Goal: Information Seeking & Learning: Learn about a topic

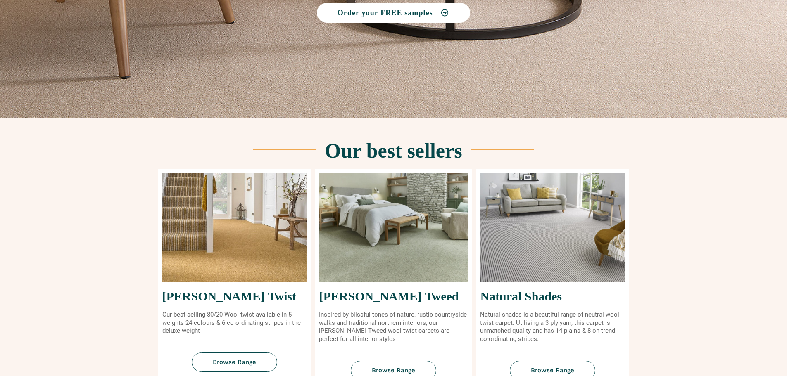
scroll to position [207, 0]
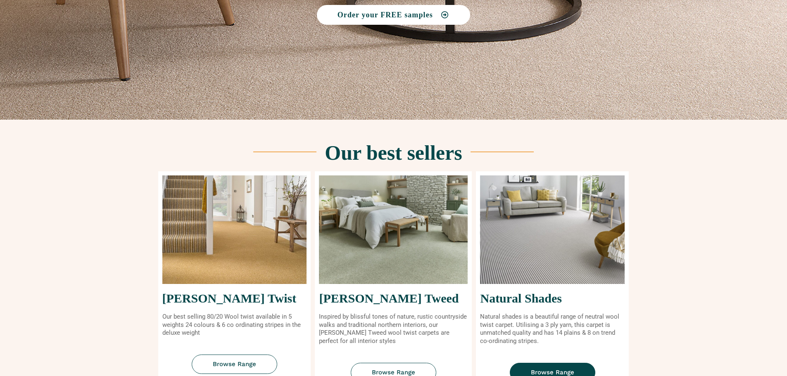
click at [550, 371] on span "Browse Range" at bounding box center [552, 373] width 43 height 6
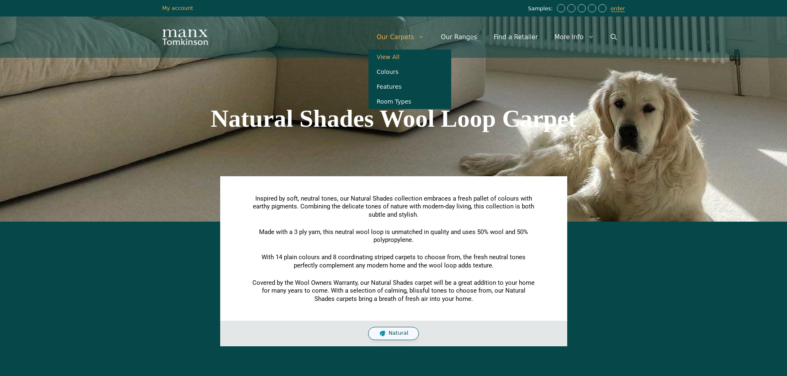
click at [406, 57] on link "View All" at bounding box center [409, 57] width 83 height 15
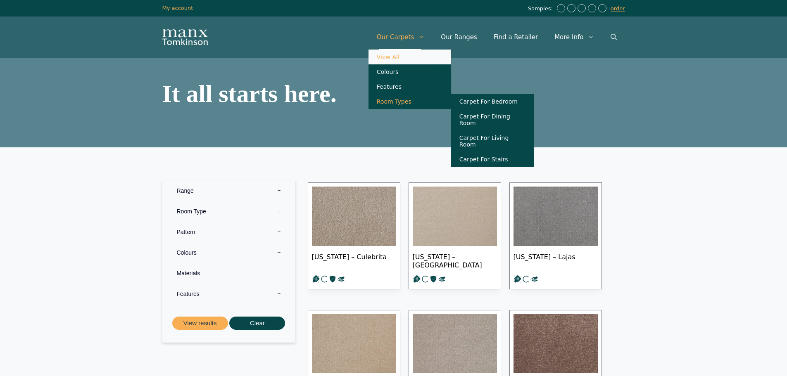
click at [406, 106] on link "Room Types" at bounding box center [409, 101] width 83 height 15
click at [476, 37] on link "Our Ranges" at bounding box center [458, 37] width 53 height 25
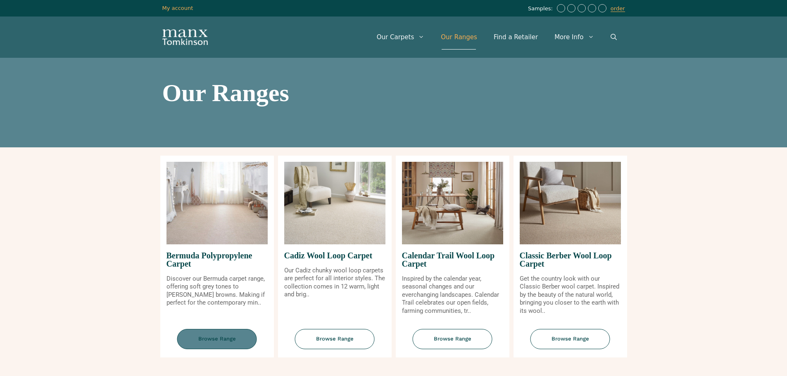
click at [211, 338] on span "Browse Range" at bounding box center [217, 339] width 80 height 20
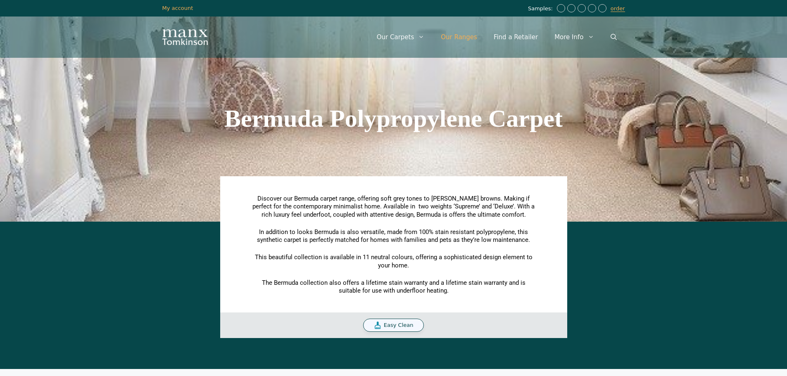
click at [477, 38] on link "Our Ranges" at bounding box center [458, 37] width 53 height 25
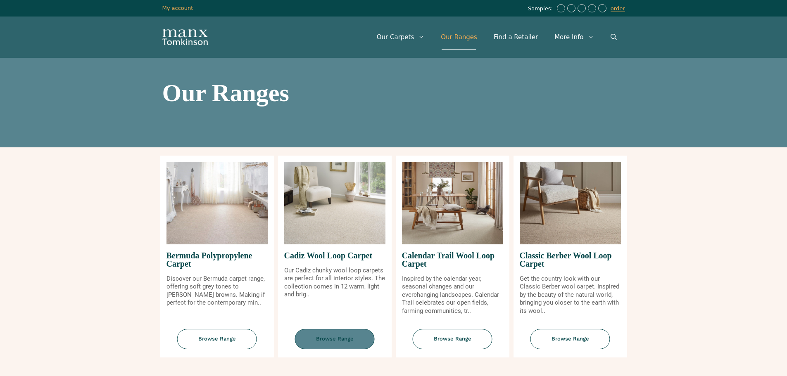
click at [340, 337] on span "Browse Range" at bounding box center [335, 339] width 80 height 20
click at [454, 340] on span "Browse Range" at bounding box center [453, 339] width 80 height 20
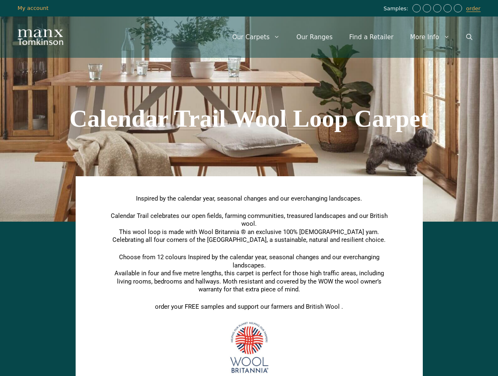
click at [463, 358] on div "Inspired by the calendar year, seasonal changes and our everchanging landscapes…" at bounding box center [249, 323] width 471 height 194
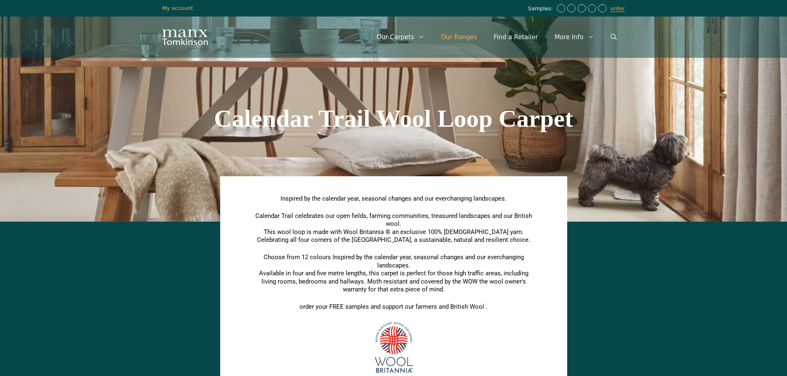
click at [470, 39] on link "Our Ranges" at bounding box center [458, 37] width 53 height 25
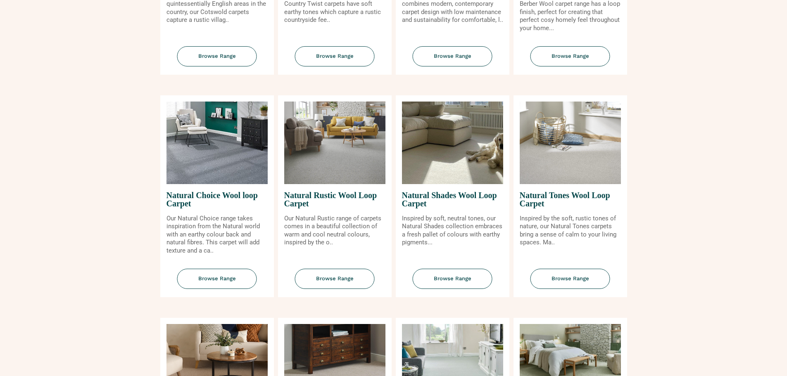
scroll to position [496, 0]
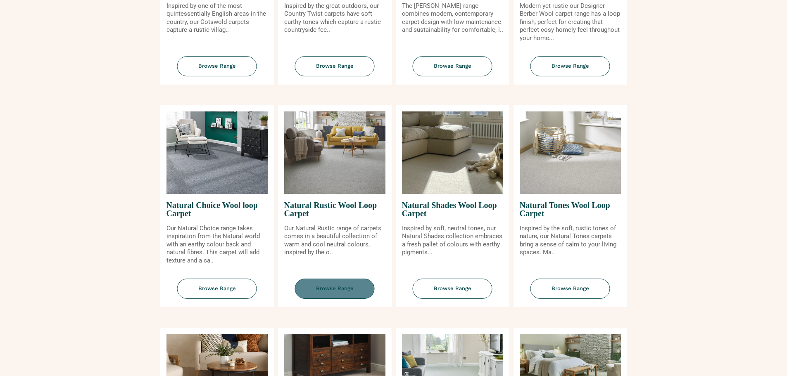
click at [348, 287] on span "Browse Range" at bounding box center [335, 289] width 80 height 20
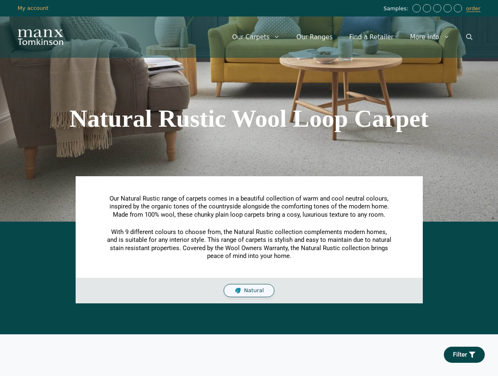
click at [49, 37] on img "Site" at bounding box center [40, 37] width 45 height 16
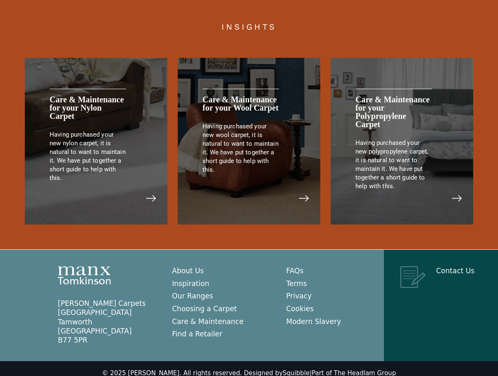
scroll to position [1675, 0]
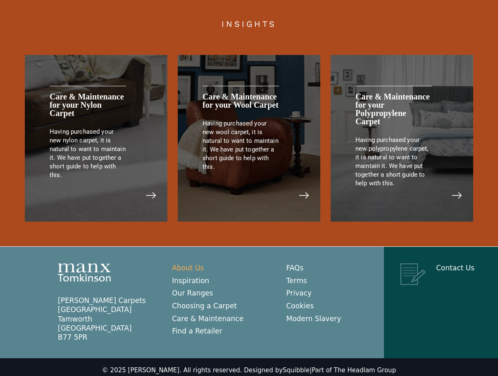
click at [190, 264] on link "About Us" at bounding box center [188, 268] width 32 height 8
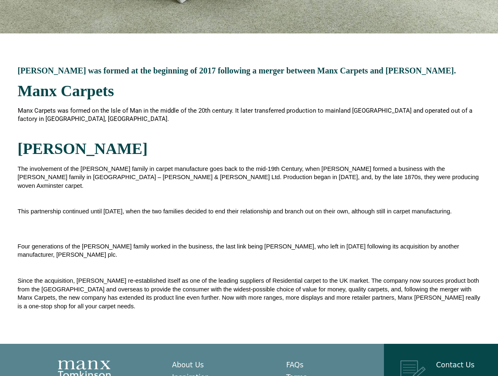
scroll to position [263, 0]
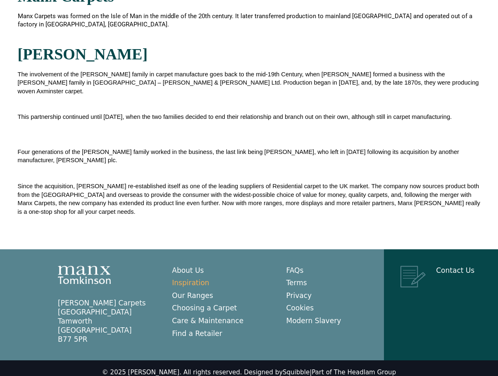
click at [194, 279] on link "Inspiration" at bounding box center [190, 283] width 37 height 8
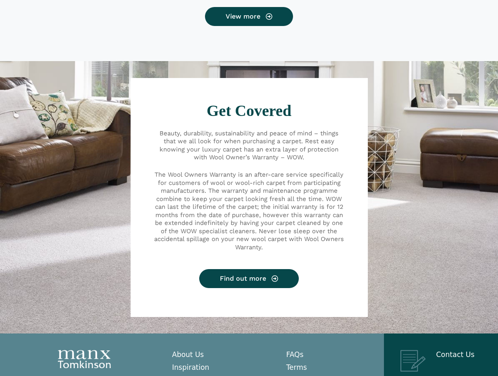
scroll to position [890, 0]
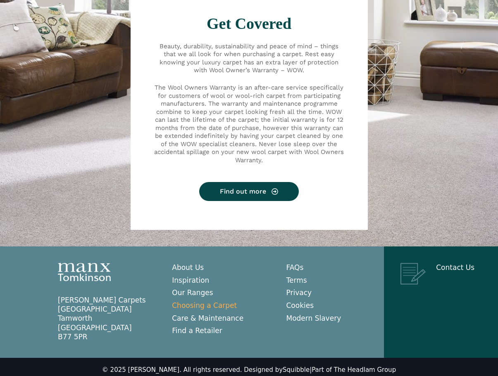
click at [185, 302] on link "Choosing a Carpet" at bounding box center [204, 306] width 65 height 8
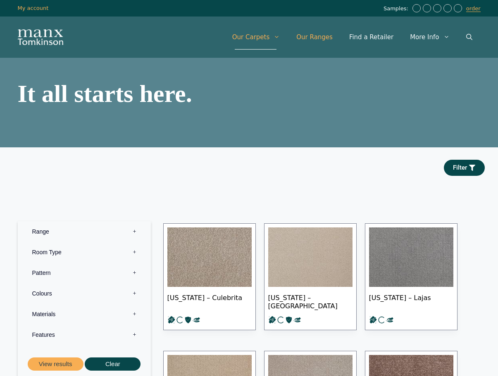
click at [331, 39] on link "Our Ranges" at bounding box center [314, 37] width 53 height 25
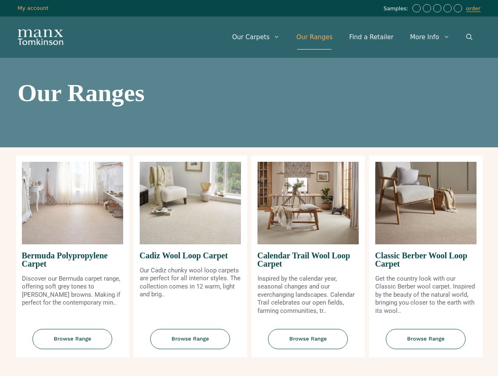
click at [331, 39] on link "Our Ranges" at bounding box center [314, 37] width 53 height 25
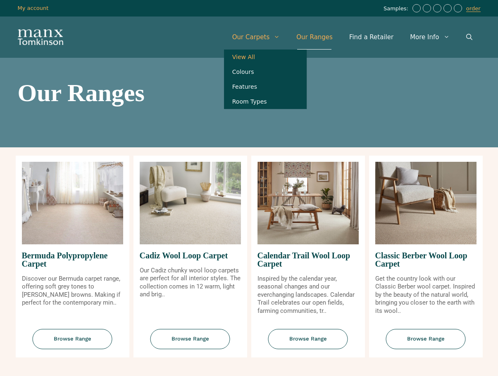
click at [256, 59] on link "View All" at bounding box center [265, 57] width 83 height 15
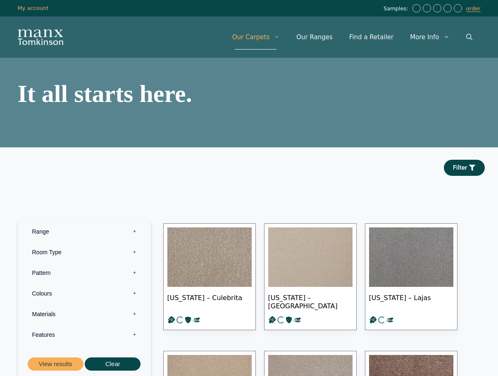
click at [31, 30] on img "Site" at bounding box center [40, 37] width 45 height 16
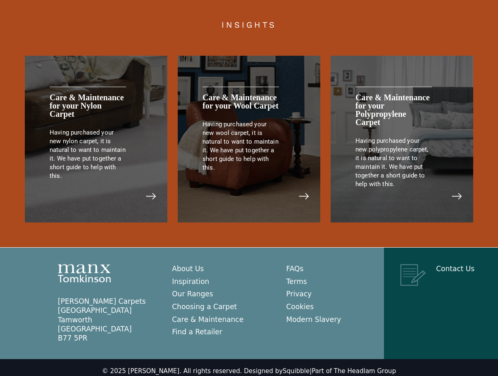
scroll to position [1675, 0]
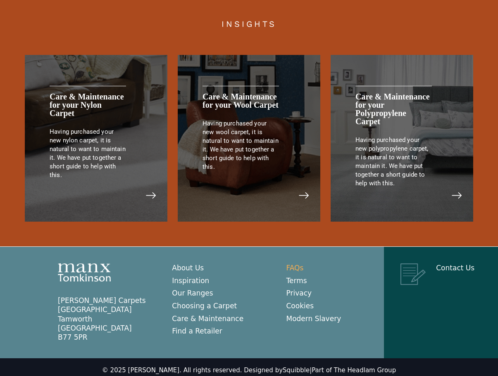
click at [297, 264] on link "FAQs" at bounding box center [294, 268] width 17 height 8
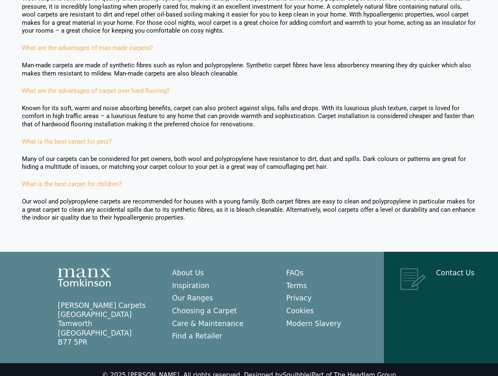
scroll to position [713, 0]
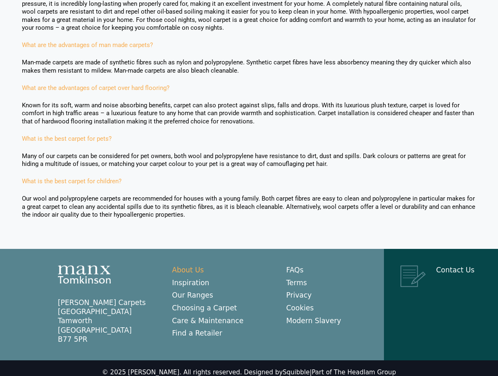
click at [191, 266] on link "About Us" at bounding box center [188, 270] width 32 height 8
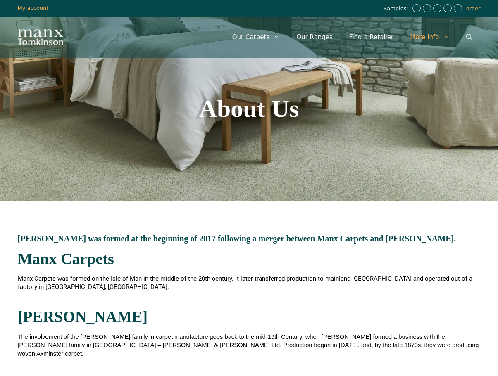
drag, startPoint x: 408, startPoint y: 129, endPoint x: 395, endPoint y: 131, distance: 12.9
click at [394, 131] on div "About Us" at bounding box center [249, 109] width 498 height 186
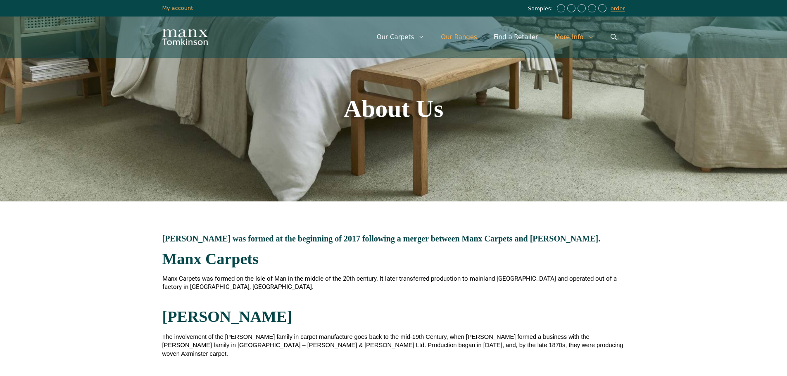
click at [477, 38] on link "Our Ranges" at bounding box center [458, 37] width 53 height 25
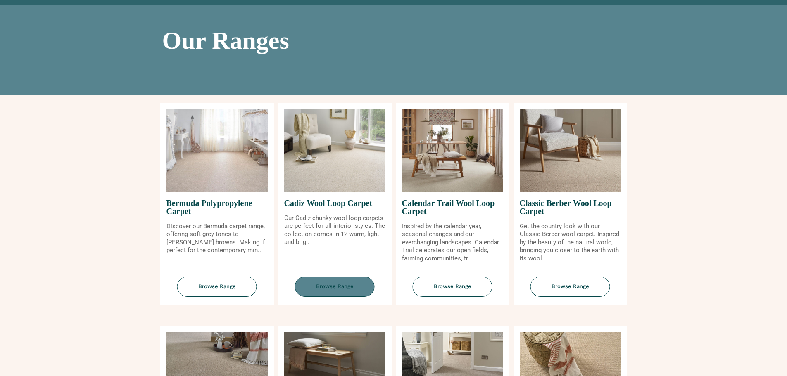
scroll to position [83, 0]
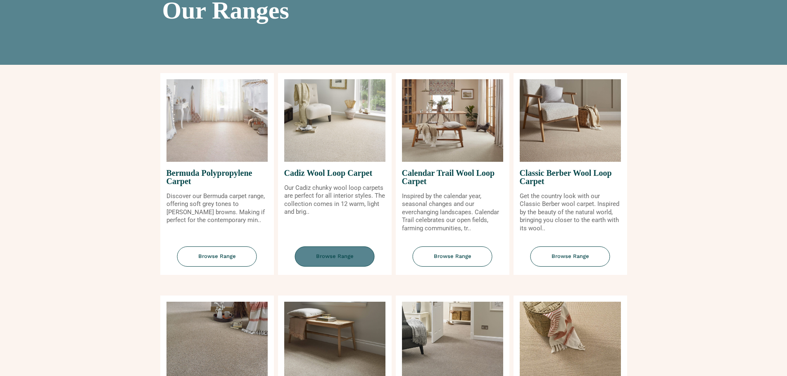
click at [330, 254] on span "Browse Range" at bounding box center [335, 257] width 80 height 20
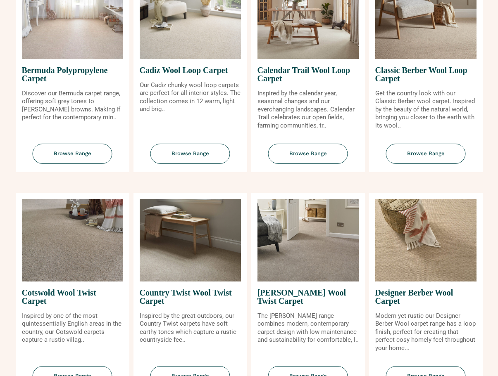
scroll to position [208, 0]
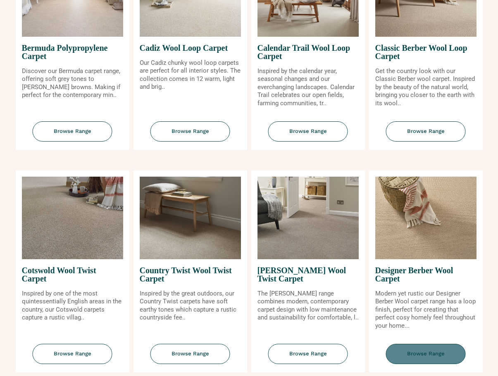
click at [414, 352] on span "Browse Range" at bounding box center [426, 354] width 80 height 20
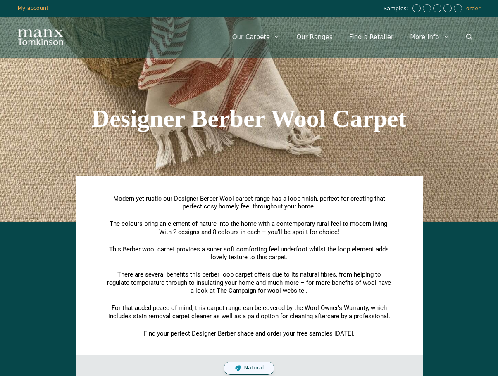
drag, startPoint x: 418, startPoint y: 123, endPoint x: 418, endPoint y: 103, distance: 19.8
click at [418, 103] on div "Designer Berber Wool Carpet" at bounding box center [249, 118] width 471 height 33
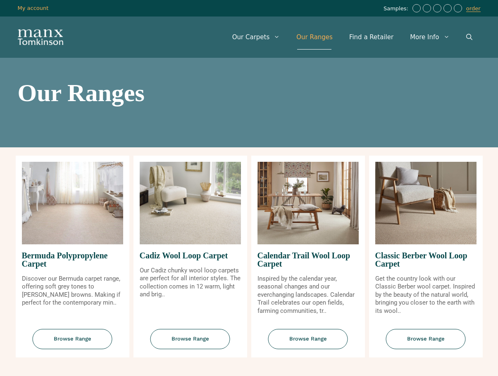
scroll to position [208, 0]
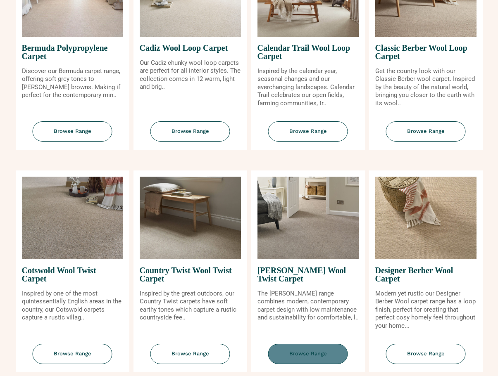
click at [305, 349] on span "Browse Range" at bounding box center [308, 354] width 80 height 20
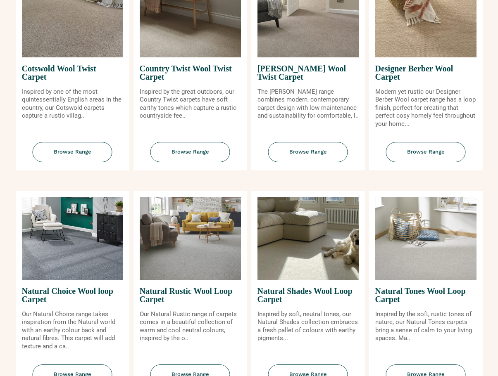
scroll to position [456, 0]
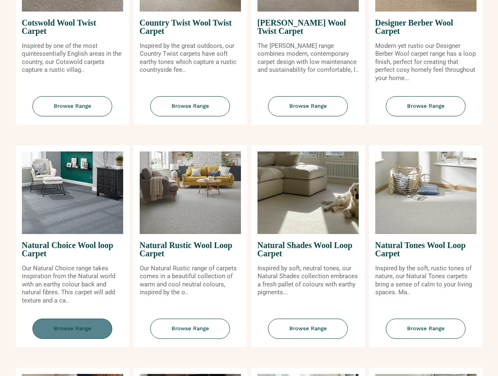
click at [68, 330] on span "Browse Range" at bounding box center [73, 329] width 80 height 20
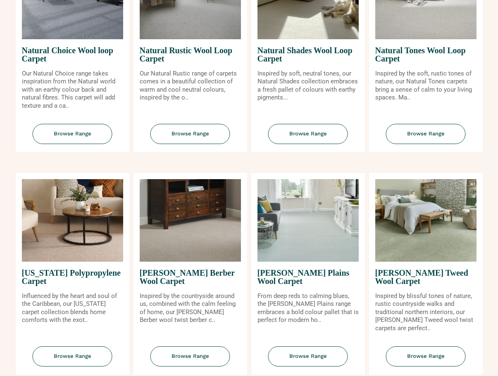
scroll to position [703, 0]
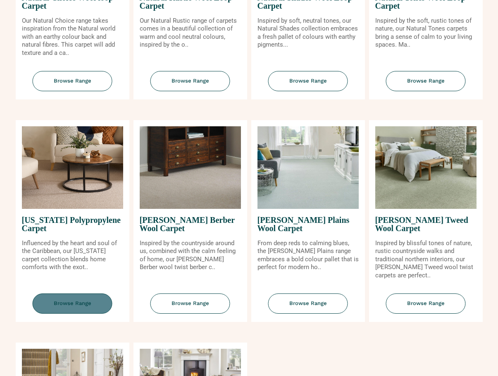
click at [63, 305] on span "Browse Range" at bounding box center [73, 304] width 80 height 20
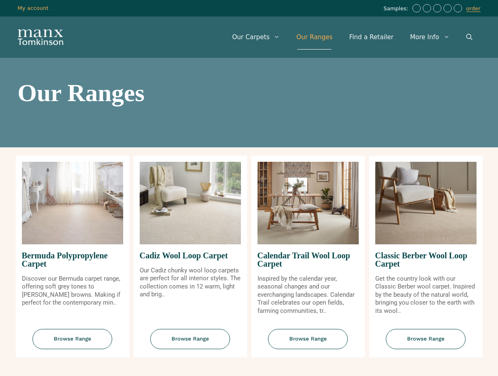
scroll to position [697, 0]
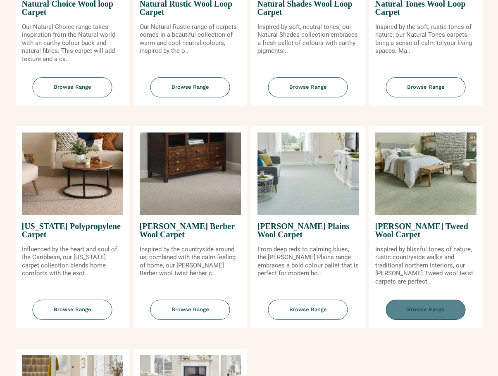
click at [428, 306] on span "Browse Range" at bounding box center [426, 310] width 80 height 20
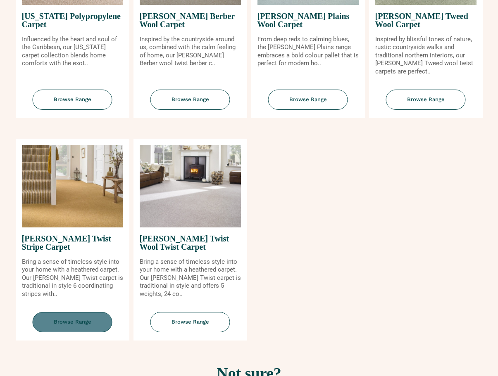
scroll to position [938, 0]
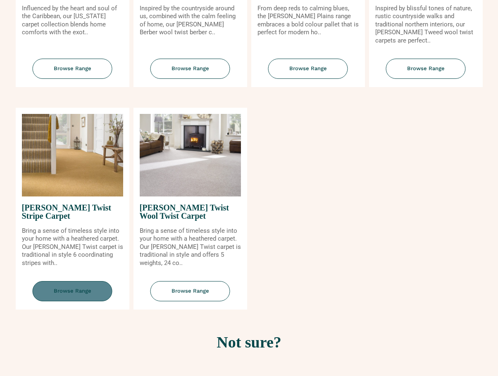
click at [81, 289] on span "Browse Range" at bounding box center [73, 291] width 80 height 20
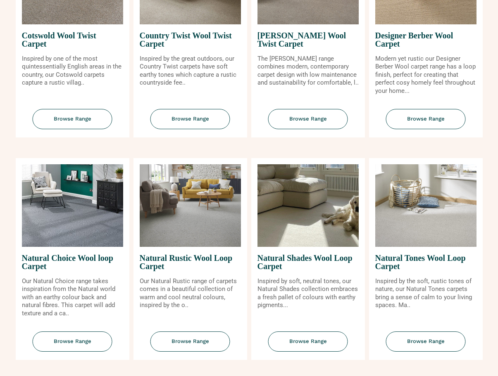
scroll to position [278, 0]
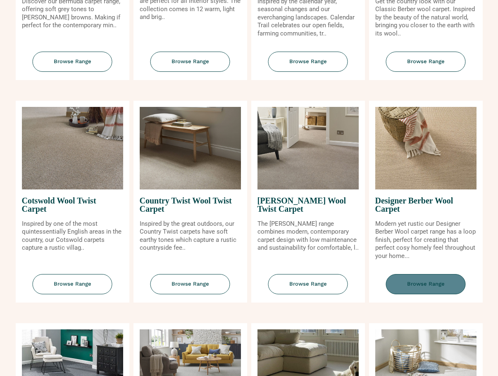
click at [426, 280] on span "Browse Range" at bounding box center [426, 284] width 80 height 20
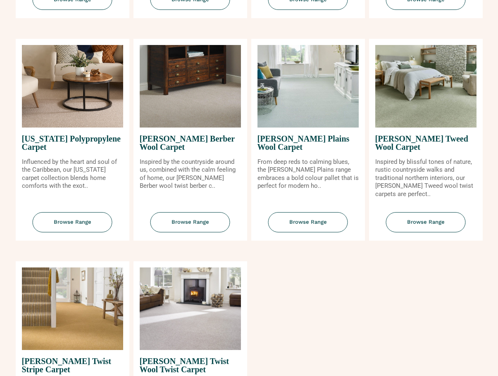
scroll to position [950, 0]
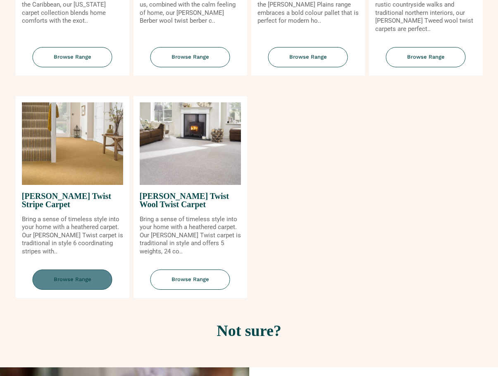
click at [74, 279] on span "Browse Range" at bounding box center [73, 280] width 80 height 20
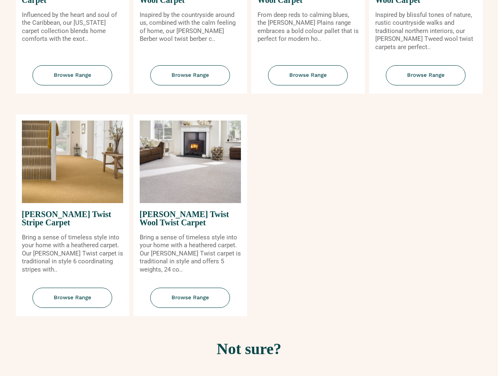
scroll to position [991, 0]
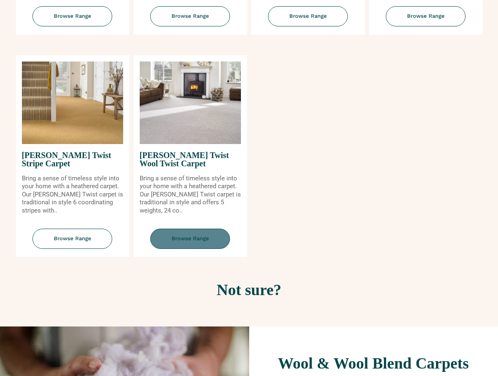
click at [207, 244] on span "Browse Range" at bounding box center [190, 239] width 80 height 20
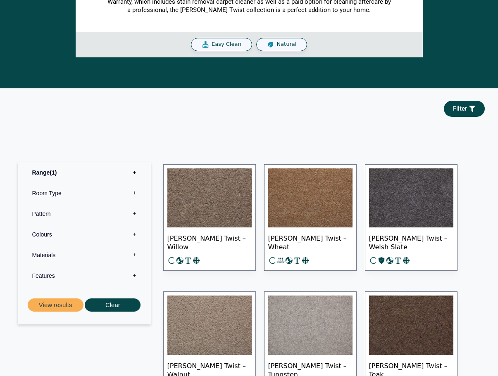
scroll to position [289, 0]
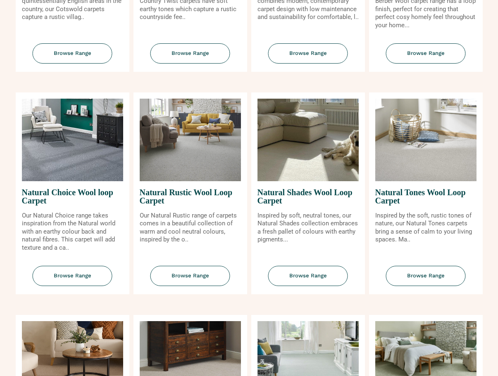
scroll to position [661, 0]
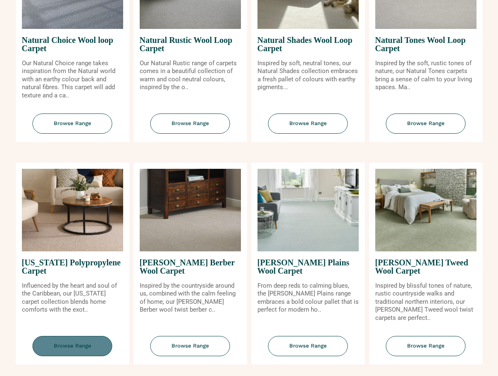
click at [72, 347] on span "Browse Range" at bounding box center [73, 346] width 80 height 20
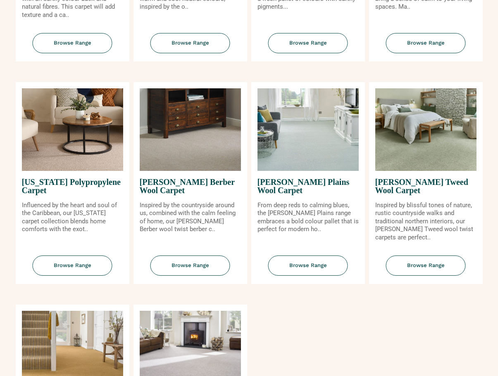
scroll to position [702, 0]
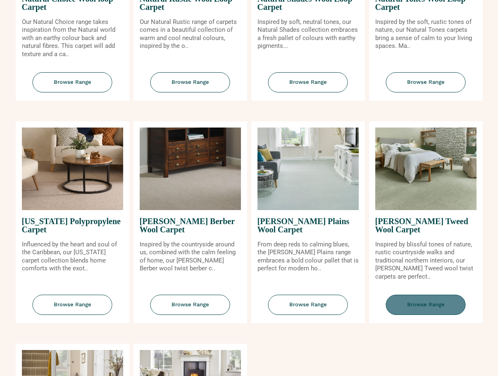
click at [427, 306] on span "Browse Range" at bounding box center [426, 305] width 80 height 20
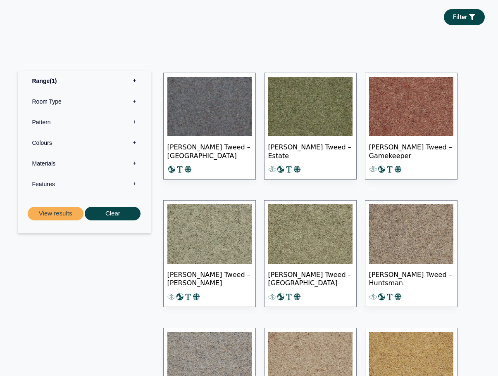
scroll to position [372, 0]
